Goal: Information Seeking & Learning: Learn about a topic

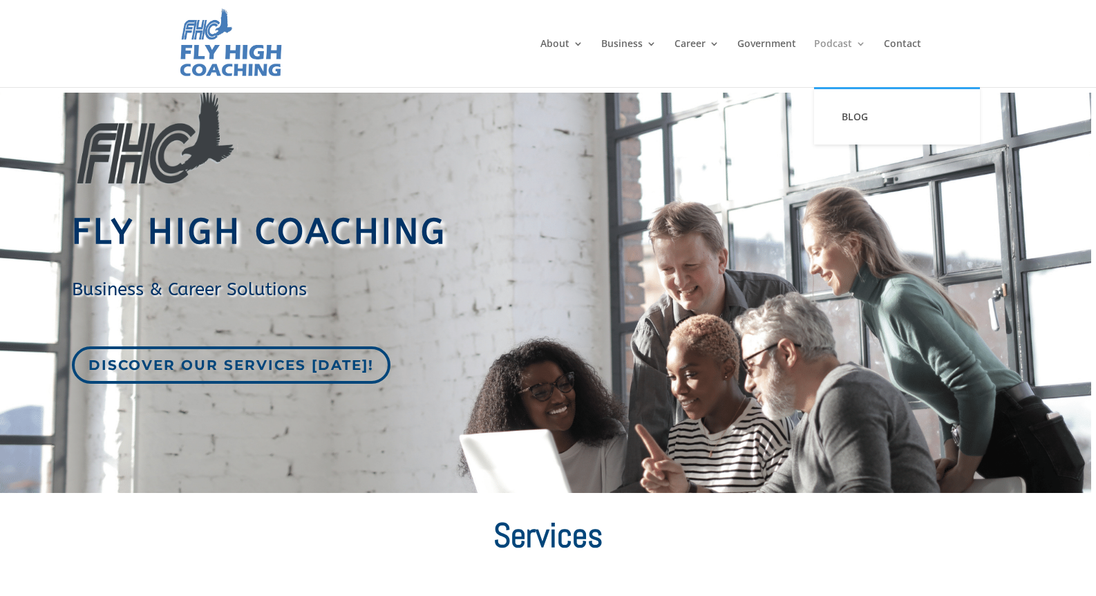
click at [827, 44] on link "Podcast" at bounding box center [840, 63] width 52 height 48
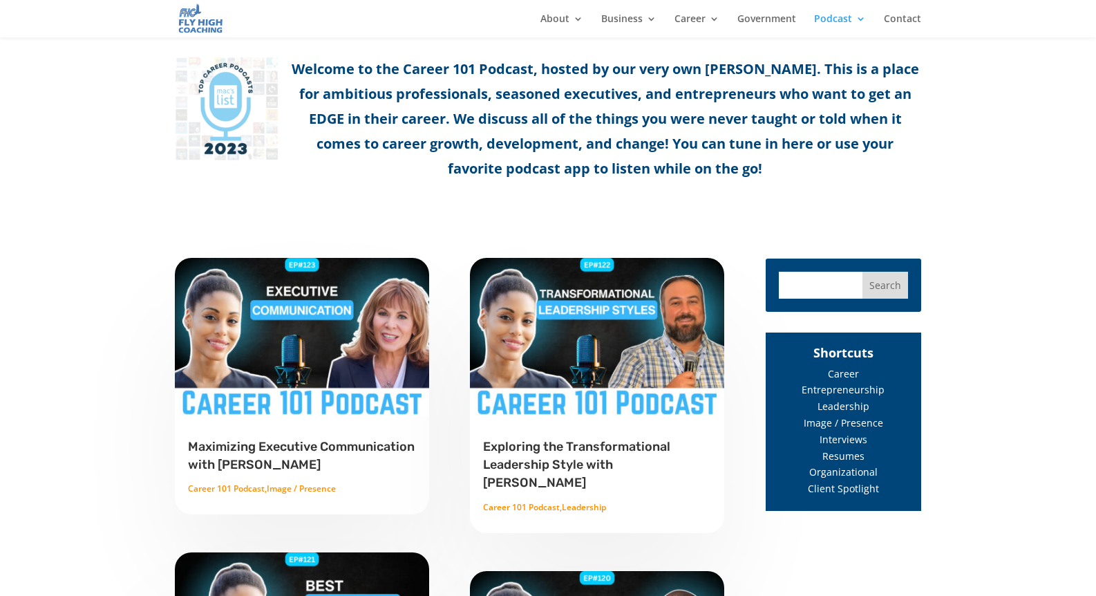
scroll to position [398, 0]
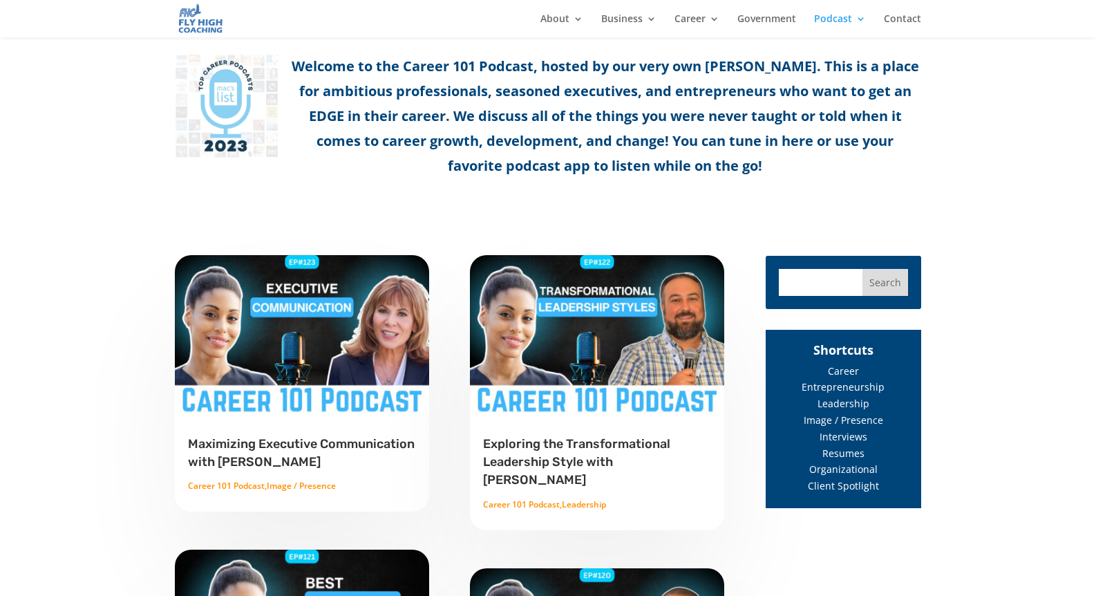
click at [386, 449] on link "Maximizing Executive Communication with [PERSON_NAME]" at bounding box center [301, 452] width 227 height 33
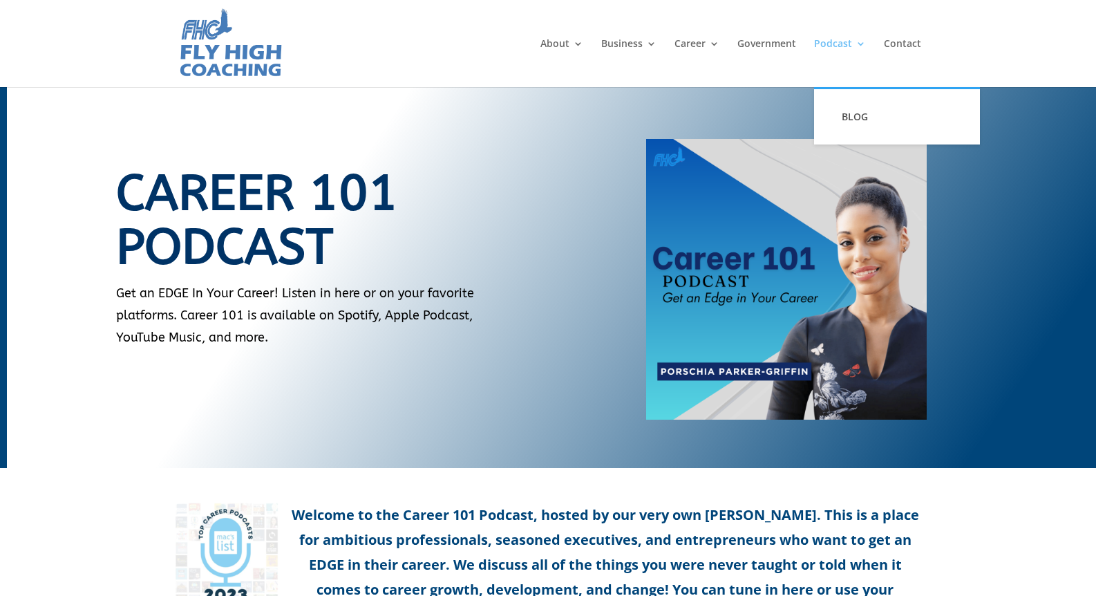
click at [835, 41] on link "Podcast" at bounding box center [840, 63] width 52 height 48
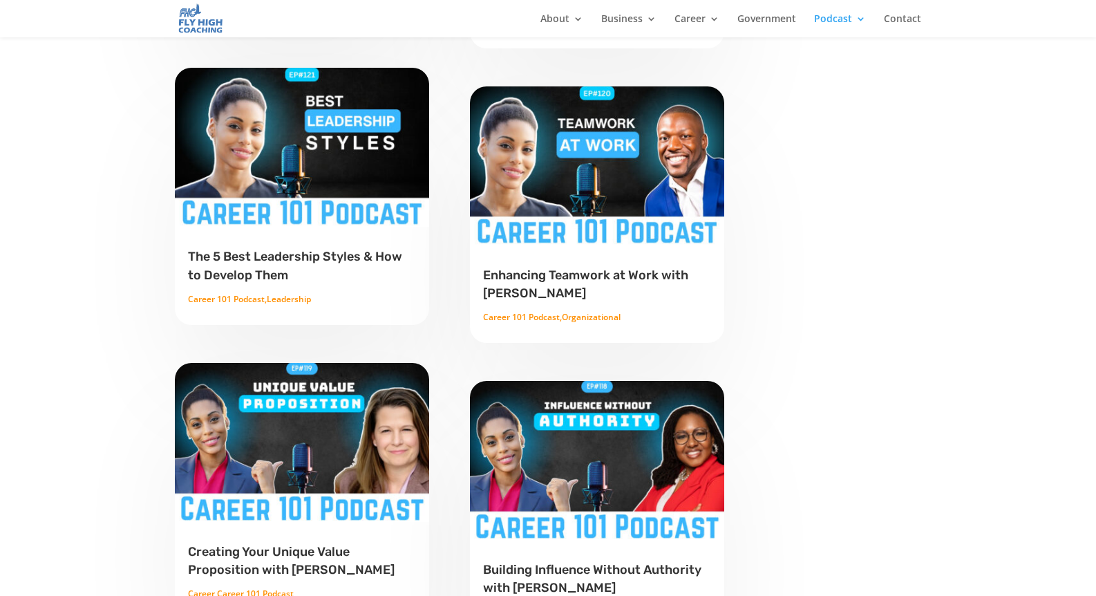
scroll to position [984, 0]
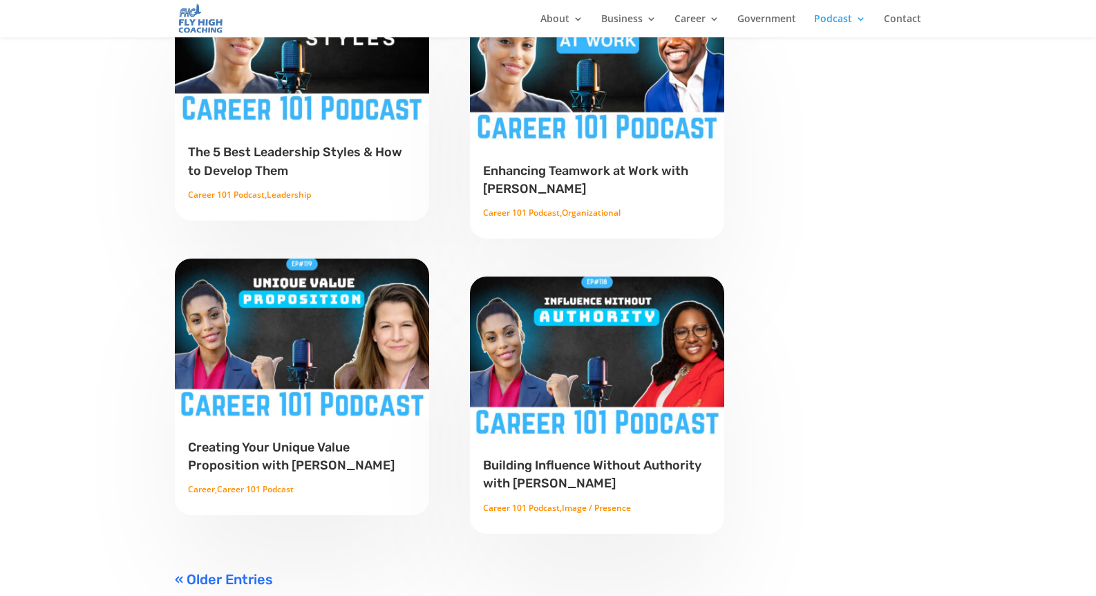
click at [294, 460] on link "Creating Your Unique Value Proposition with [PERSON_NAME]" at bounding box center [291, 456] width 207 height 33
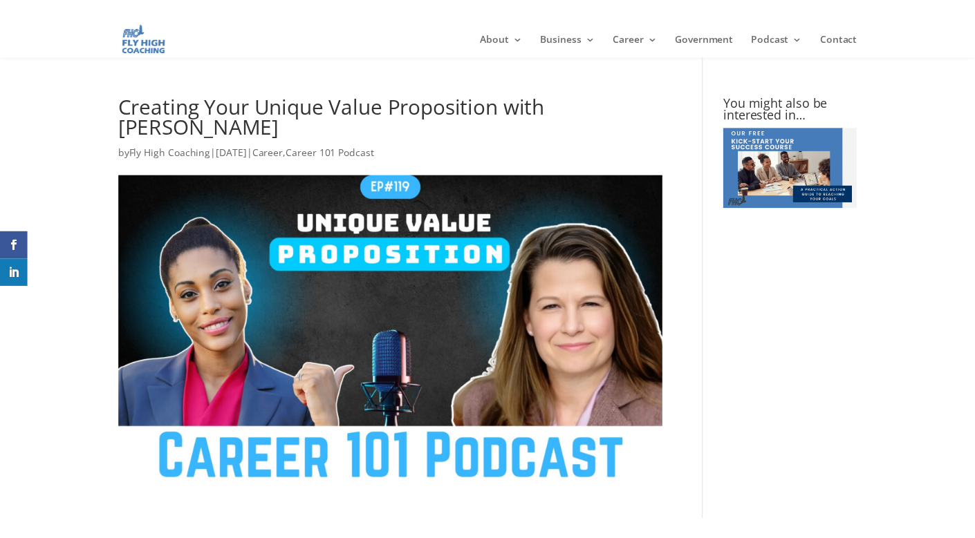
scroll to position [323, 0]
